Goal: Browse casually: Explore the website without a specific task or goal

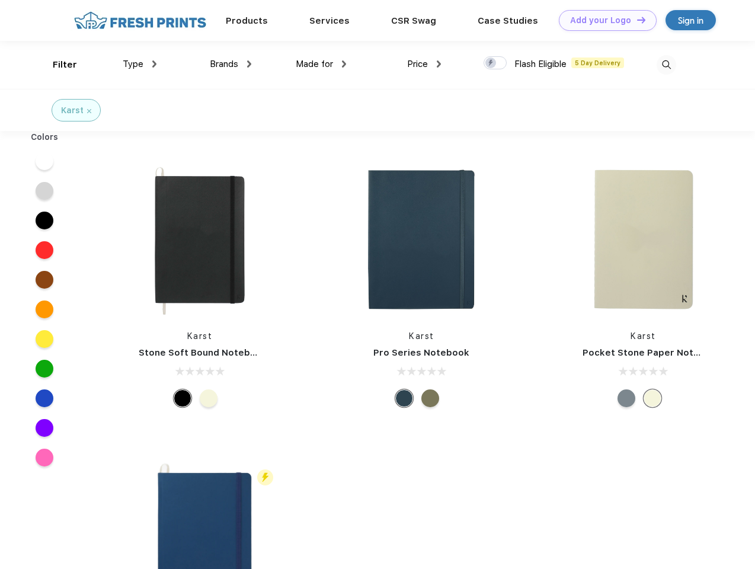
click at [603, 20] on link "Add your Logo Design Tool" at bounding box center [608, 20] width 98 height 21
click at [0, 0] on div "Design Tool" at bounding box center [0, 0] width 0 height 0
click at [636, 20] on link "Add your Logo Design Tool" at bounding box center [608, 20] width 98 height 21
click at [57, 65] on div "Filter" at bounding box center [65, 65] width 24 height 14
click at [140, 64] on span "Type" at bounding box center [133, 64] width 21 height 11
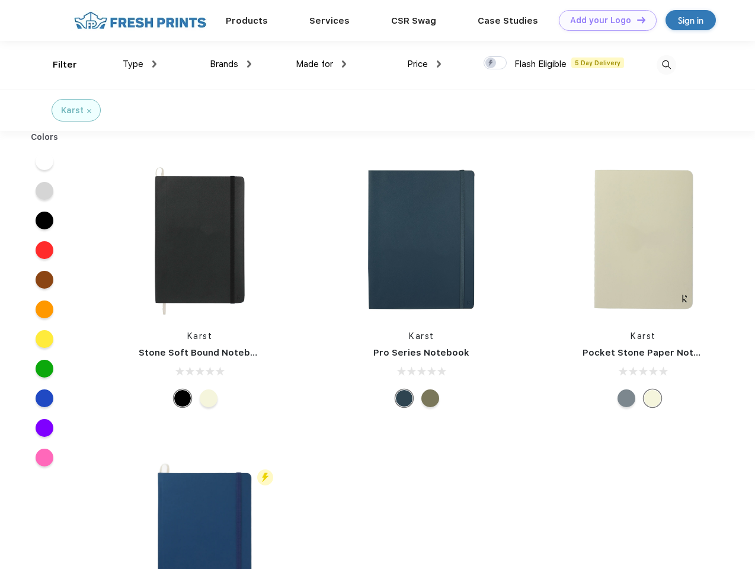
click at [231, 64] on span "Brands" at bounding box center [224, 64] width 28 height 11
click at [321, 64] on span "Made for" at bounding box center [314, 64] width 37 height 11
click at [424, 64] on span "Price" at bounding box center [417, 64] width 21 height 11
click at [495, 63] on div at bounding box center [495, 62] width 23 height 13
click at [491, 63] on input "checkbox" at bounding box center [488, 60] width 8 height 8
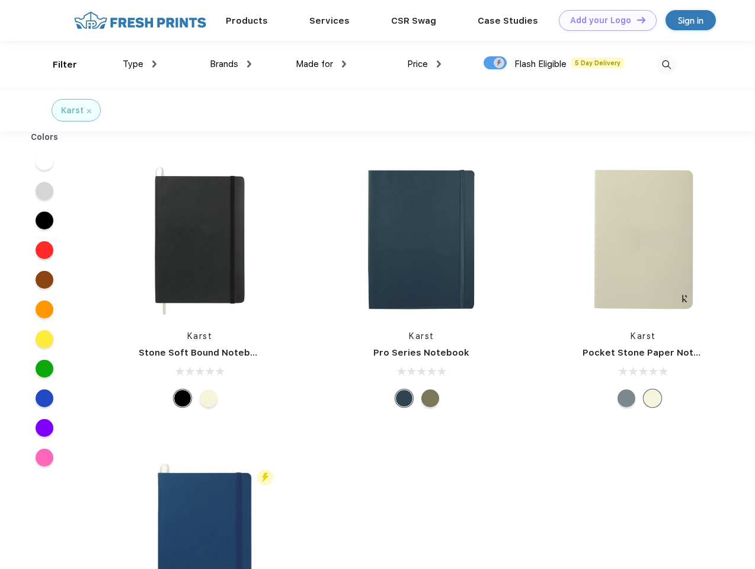
click at [666, 65] on img at bounding box center [667, 65] width 20 height 20
